Goal: Find specific page/section: Find specific page/section

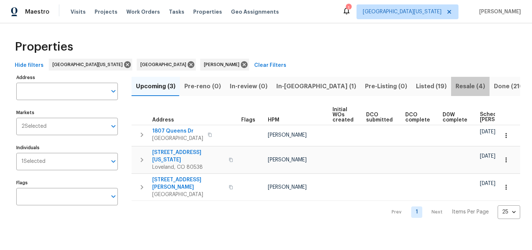
click at [456, 86] on span "Resale (4)" at bounding box center [471, 86] width 30 height 10
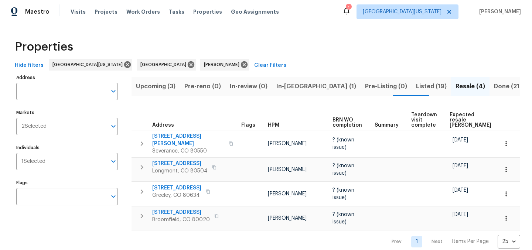
click at [452, 112] on span "Expected resale [PERSON_NAME]" at bounding box center [471, 120] width 42 height 16
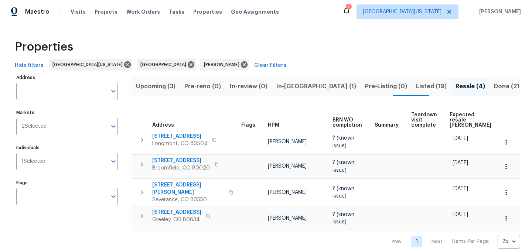
click at [169, 88] on span "Upcoming (3)" at bounding box center [156, 86] width 40 height 10
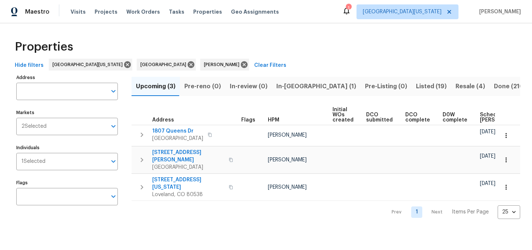
click at [267, 50] on div "Properties" at bounding box center [266, 47] width 509 height 24
